Goal: Information Seeking & Learning: Learn about a topic

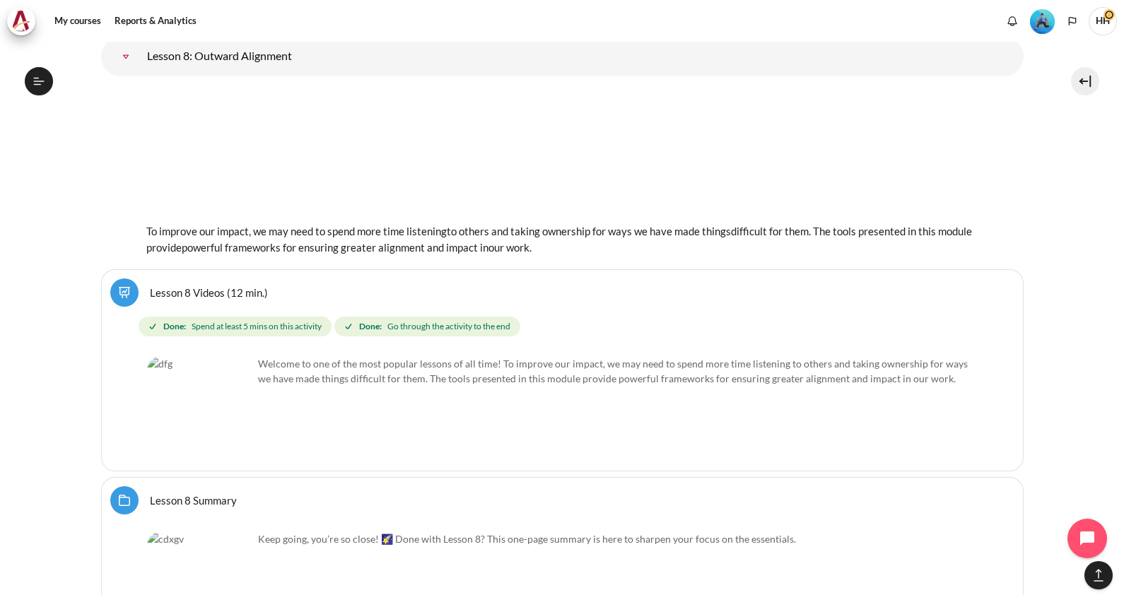
scroll to position [775, 0]
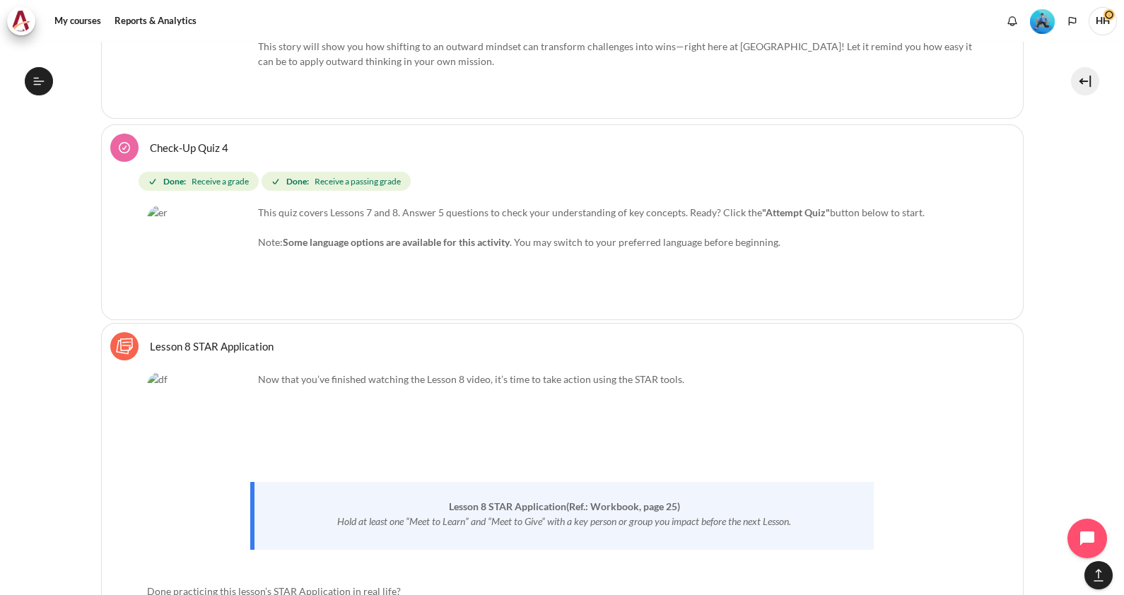
scroll to position [0, 0]
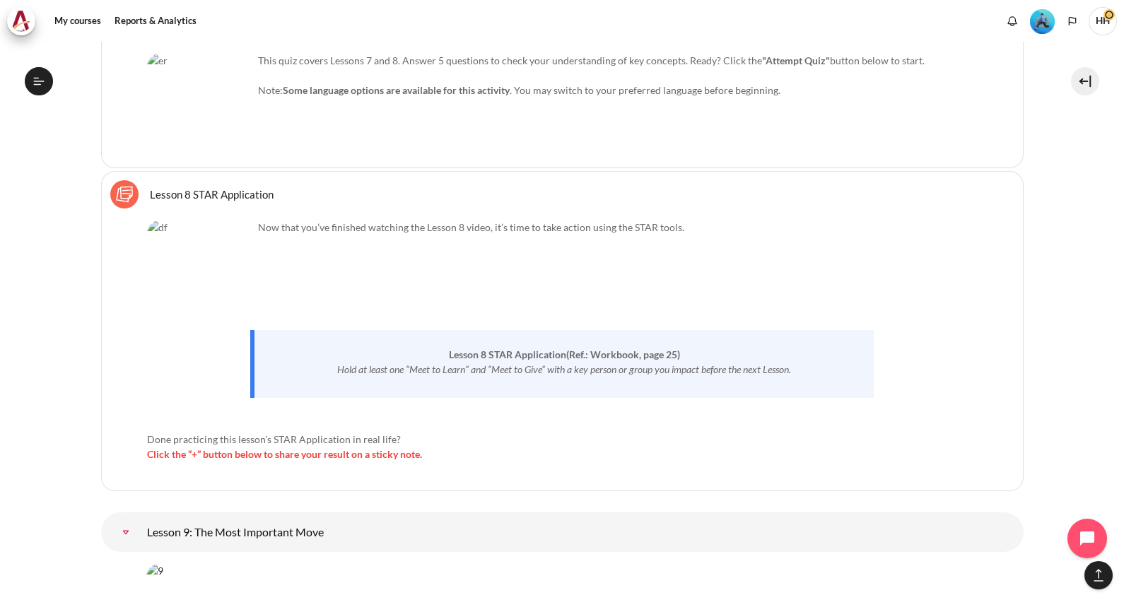
click at [196, 187] on link "Lesson 8 STAR Application Sticky Notes" at bounding box center [212, 193] width 124 height 13
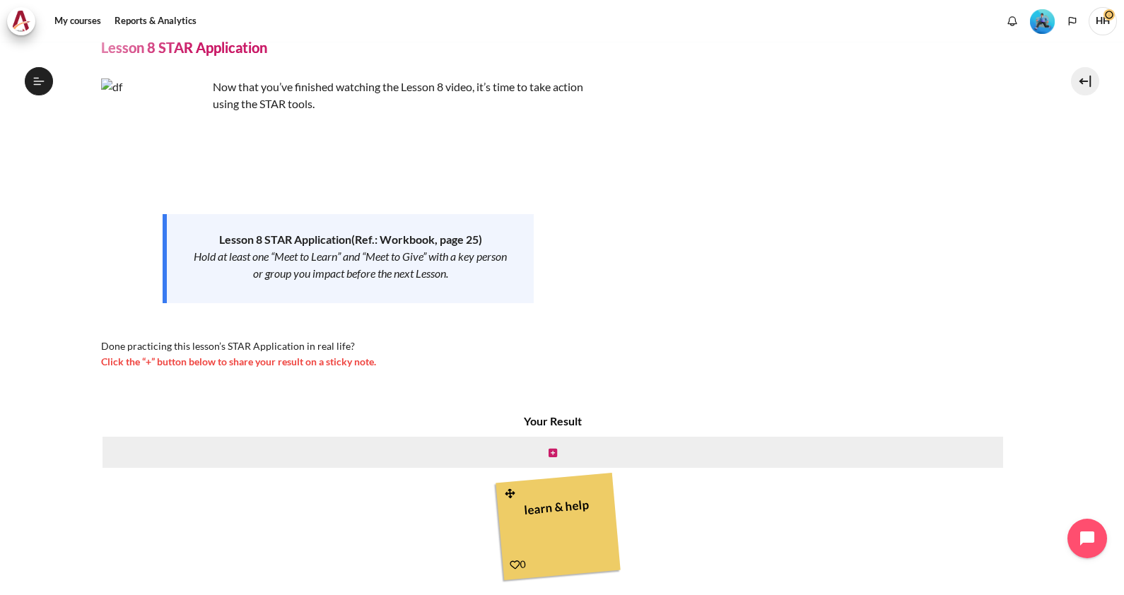
scroll to position [84, 0]
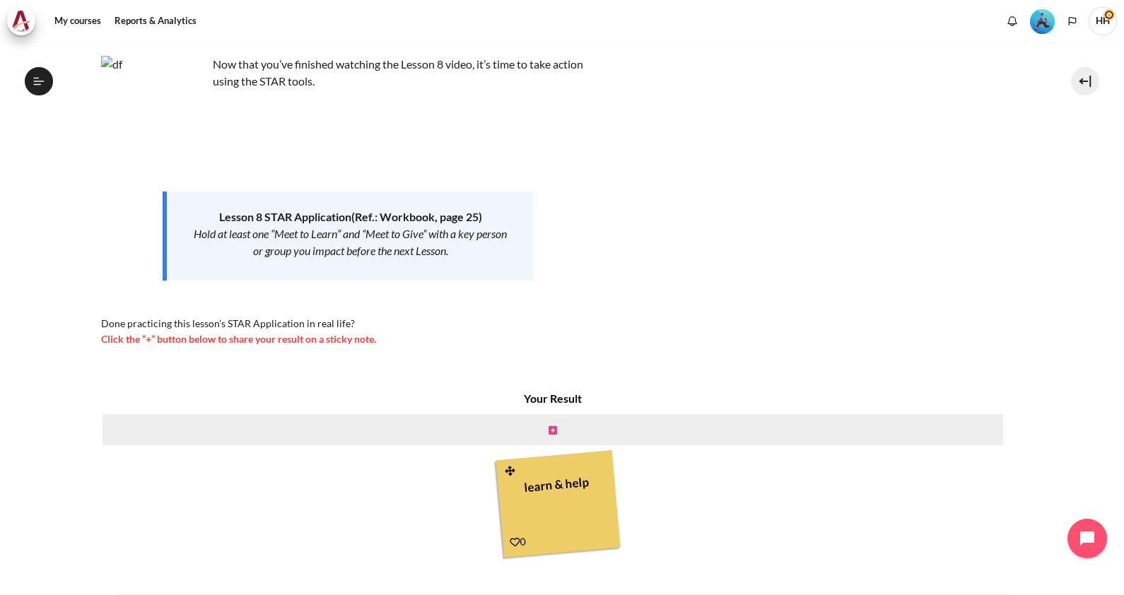
click at [550, 430] on icon "Content" at bounding box center [552, 431] width 8 height 10
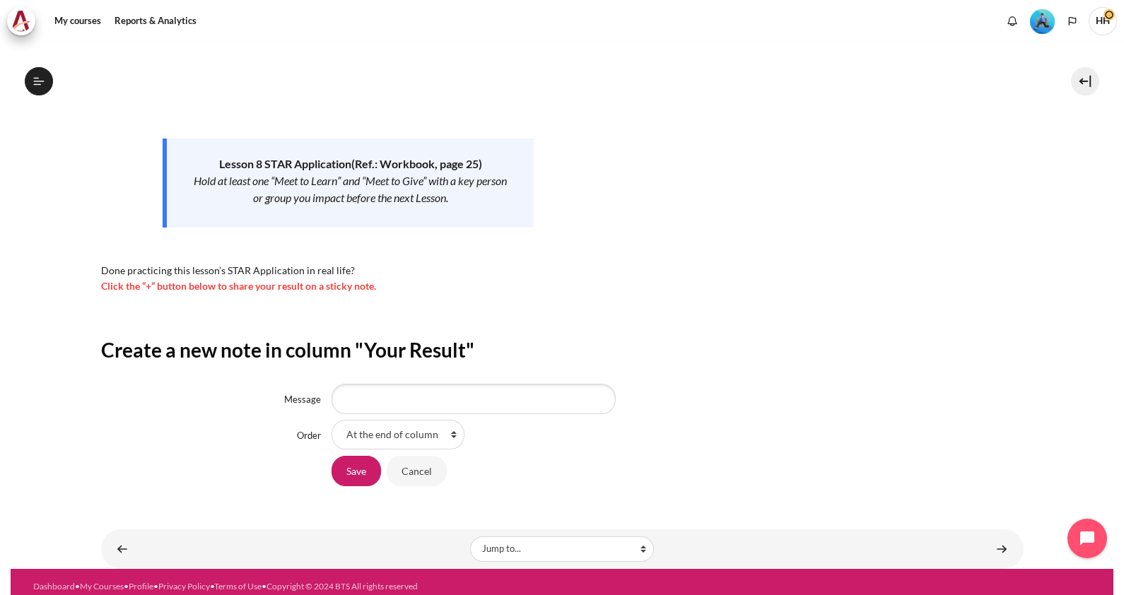
scroll to position [139, 0]
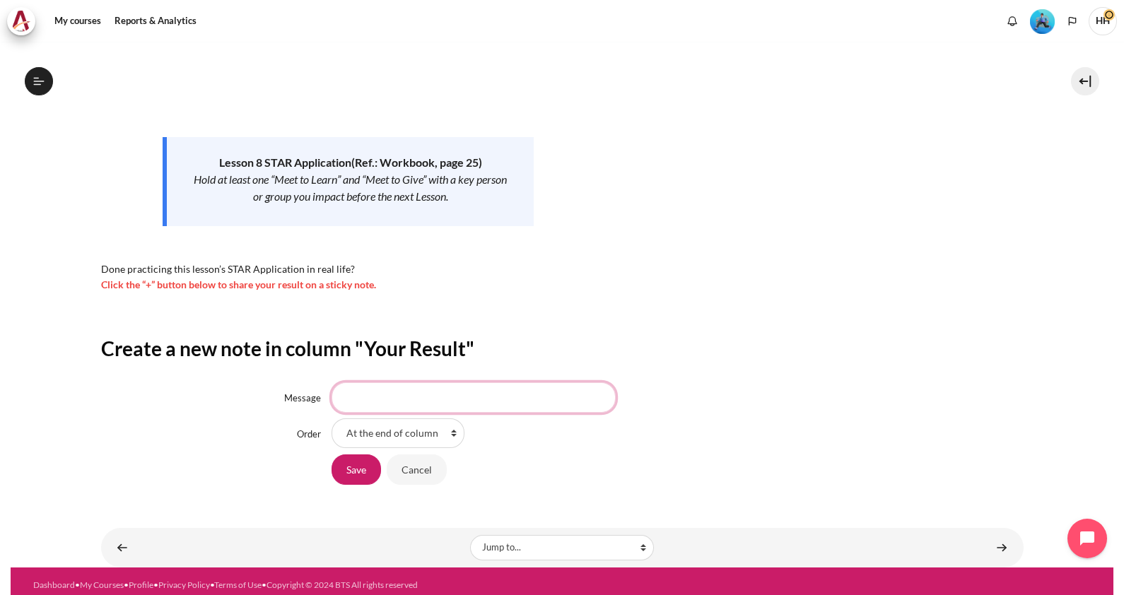
click at [370, 396] on input "Message" at bounding box center [474, 397] width 284 height 30
type input "Meet to learn"
click at [354, 467] on input "Save" at bounding box center [356, 469] width 49 height 30
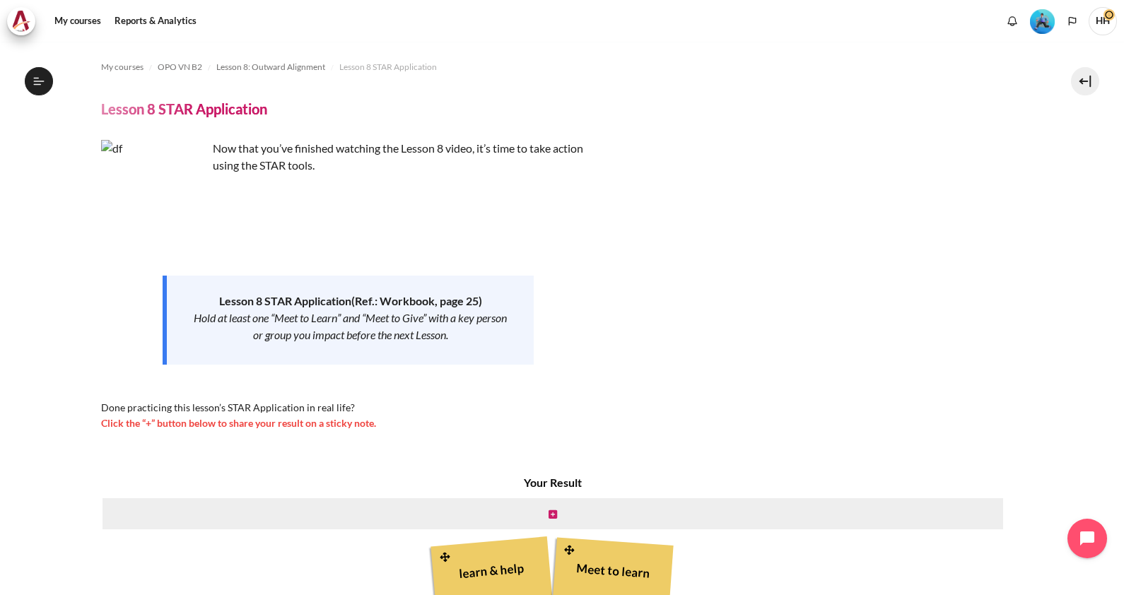
scroll to position [158, 0]
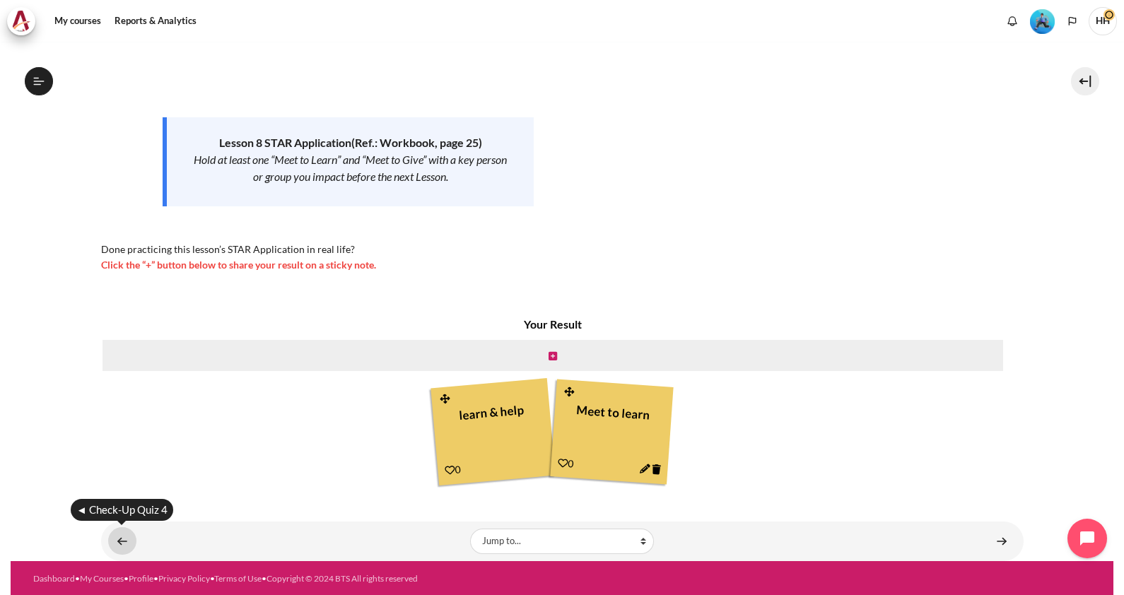
click at [116, 543] on link "Content" at bounding box center [122, 541] width 28 height 28
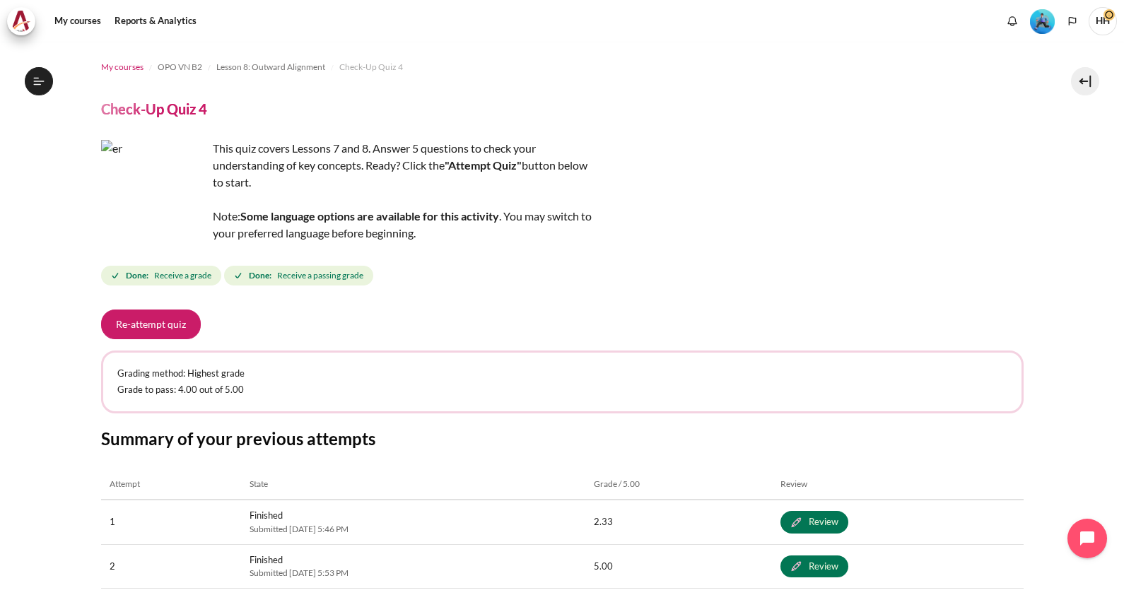
scroll to position [972, 0]
click at [122, 64] on span "My courses" at bounding box center [122, 67] width 42 height 13
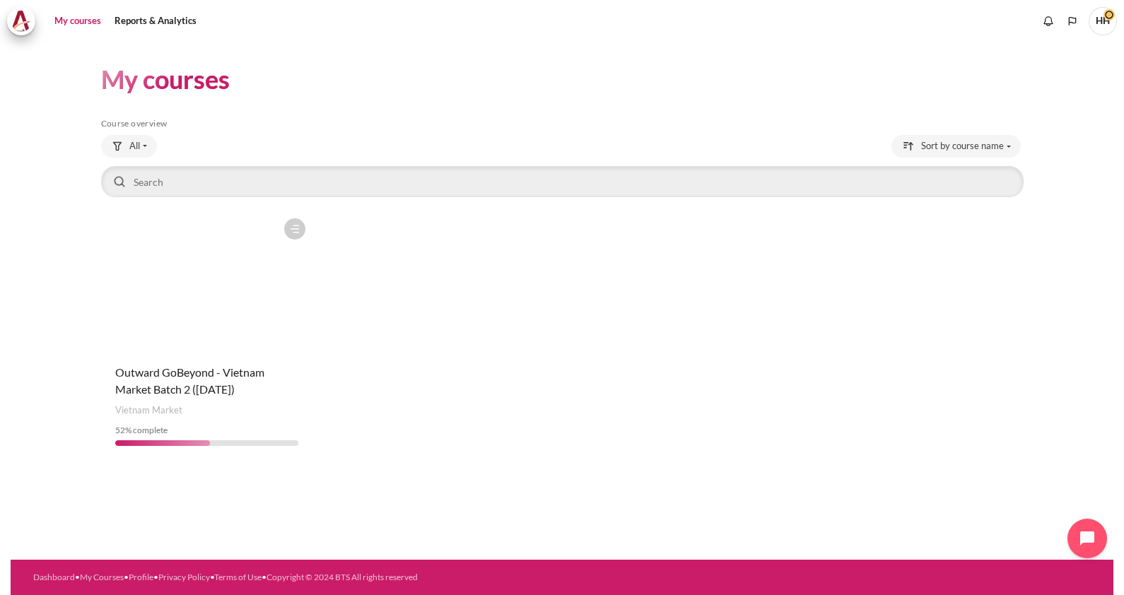
click at [190, 327] on figure "Content" at bounding box center [206, 281] width 211 height 141
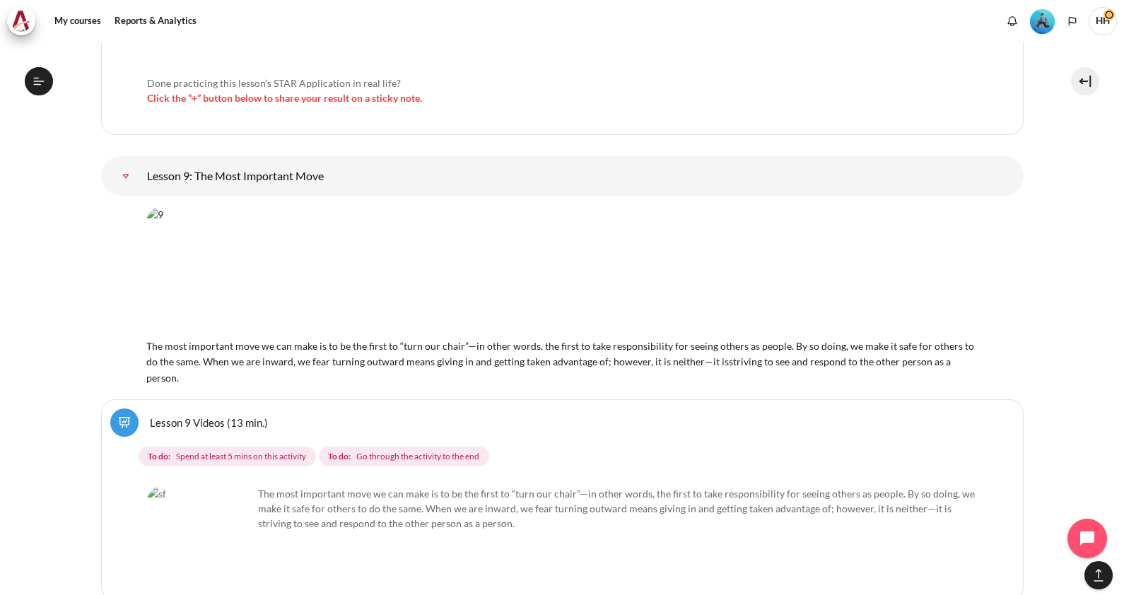
scroll to position [13196, 0]
click at [193, 415] on link "Lesson 9 Videos (13 min.)" at bounding box center [209, 421] width 118 height 13
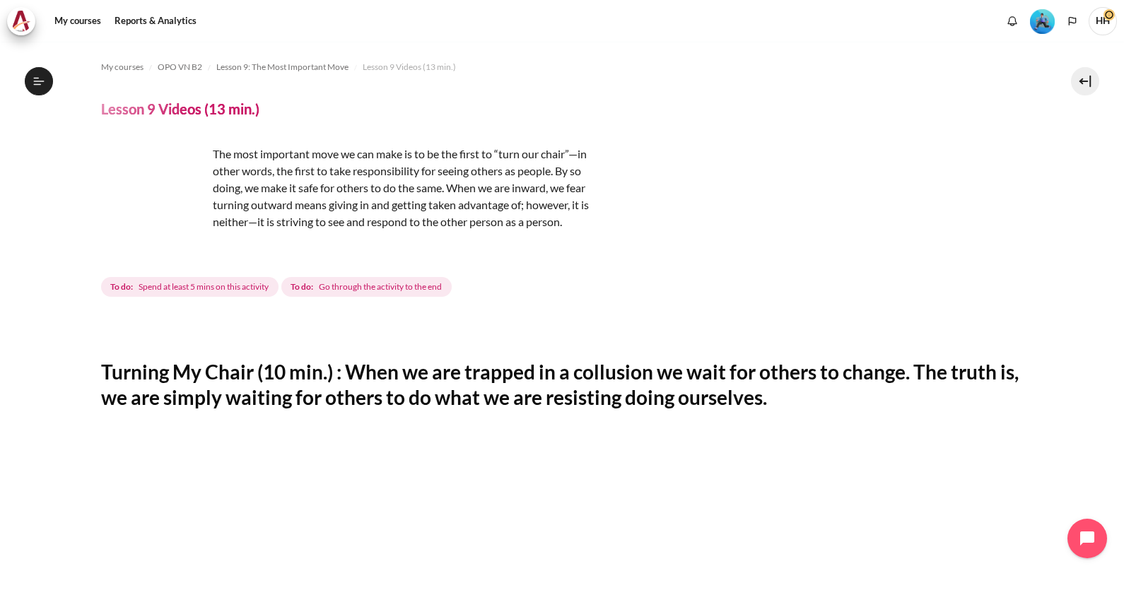
scroll to position [1045, 0]
drag, startPoint x: 311, startPoint y: 224, endPoint x: 276, endPoint y: 221, distance: 35.5
click at [276, 221] on p "The most important move we can make is to be the first to “turn our chair”—in o…" at bounding box center [348, 188] width 495 height 85
copy p "striving"
click at [915, 193] on div "The most important move we can make is to be the first to “turn our chair”—in o…" at bounding box center [562, 223] width 922 height 154
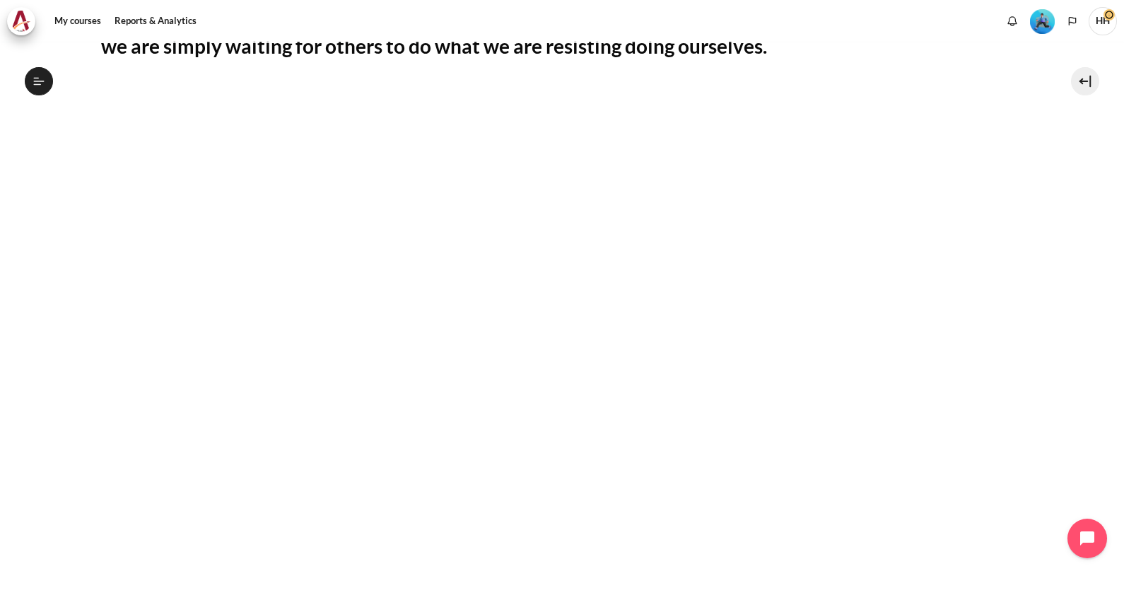
scroll to position [376, 0]
